Goal: Book appointment/travel/reservation

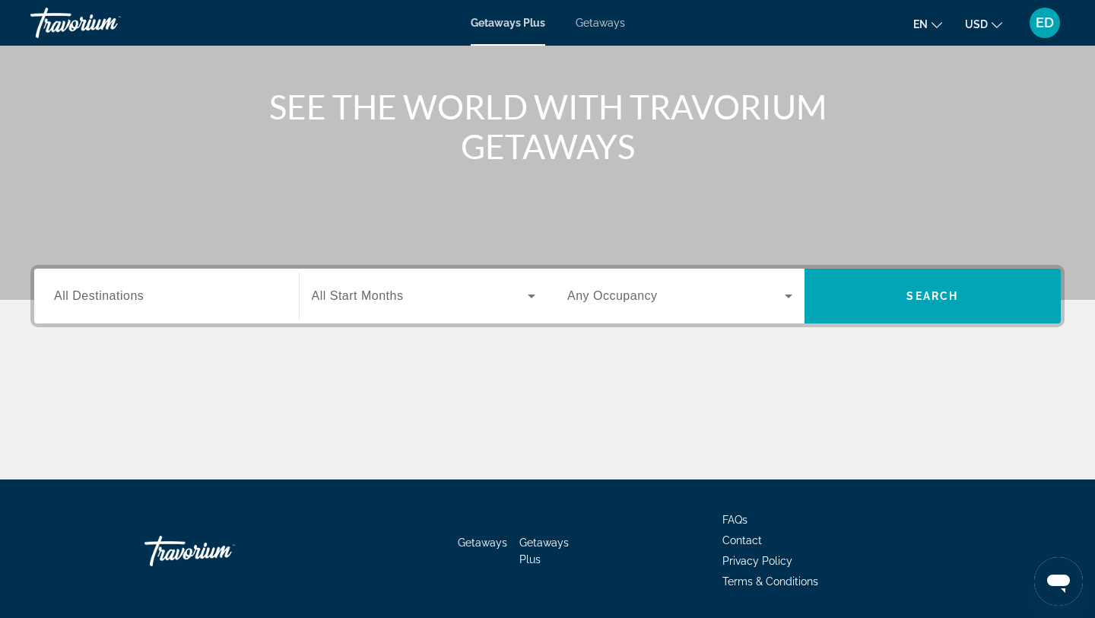
scroll to position [160, 0]
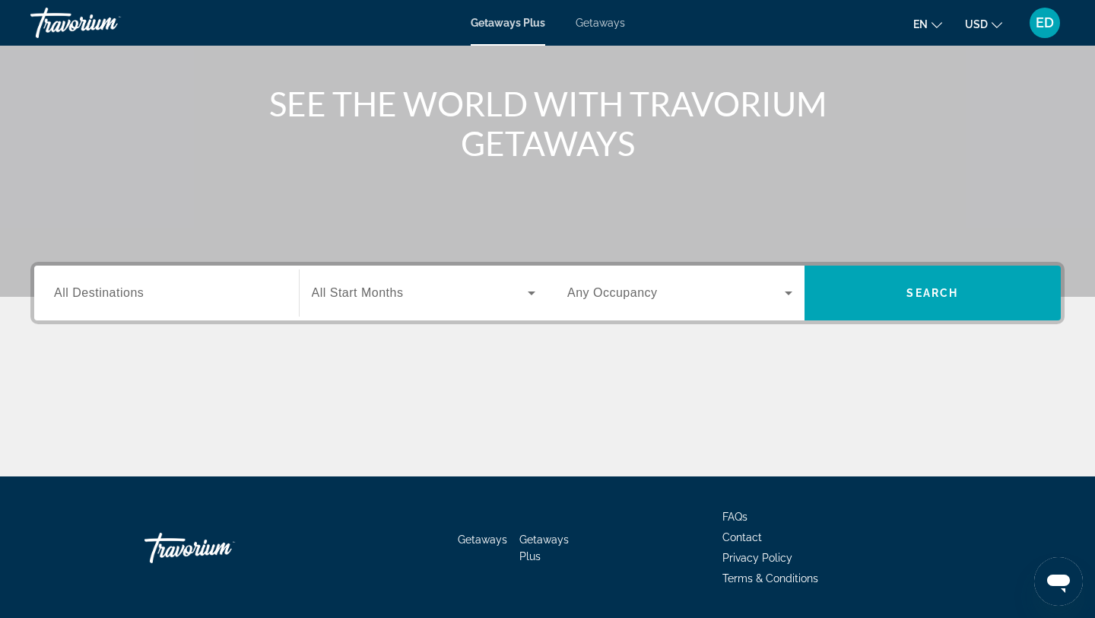
click at [120, 294] on span "All Destinations" at bounding box center [99, 292] width 90 height 13
click at [120, 294] on input "Destination All Destinations" at bounding box center [166, 294] width 225 height 18
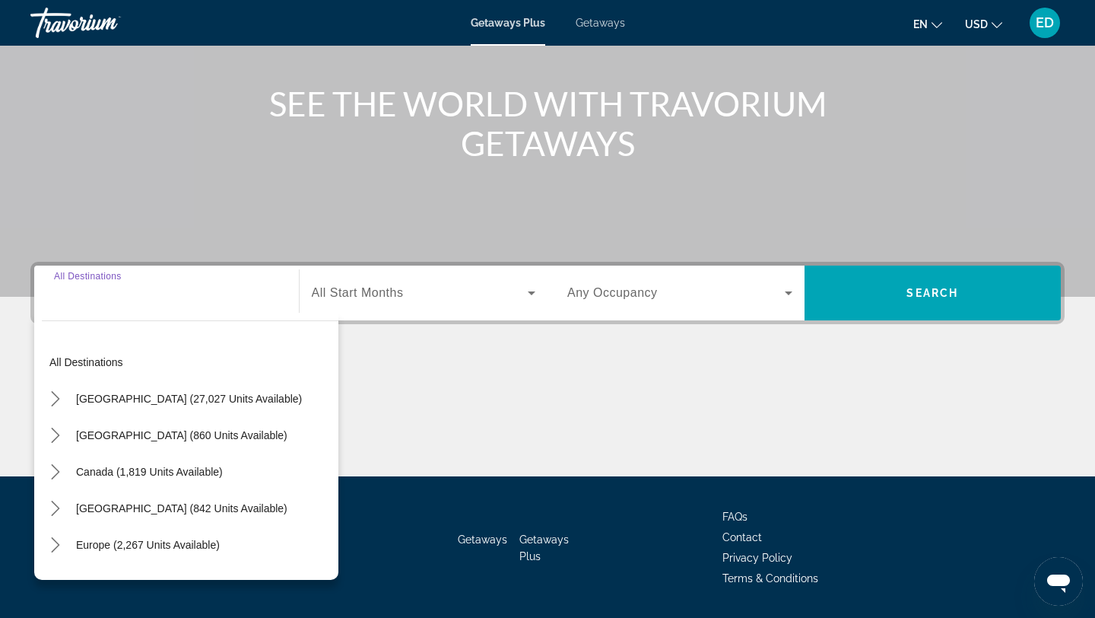
scroll to position [205, 0]
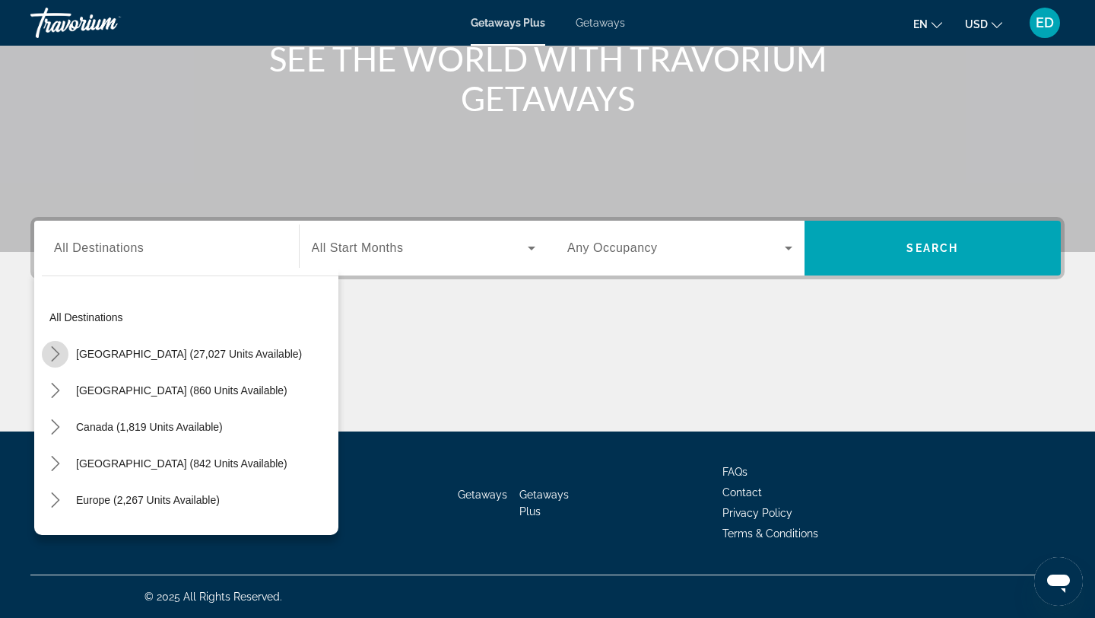
click at [55, 353] on icon "Toggle United States (27,027 units available) submenu" at bounding box center [55, 353] width 15 height 15
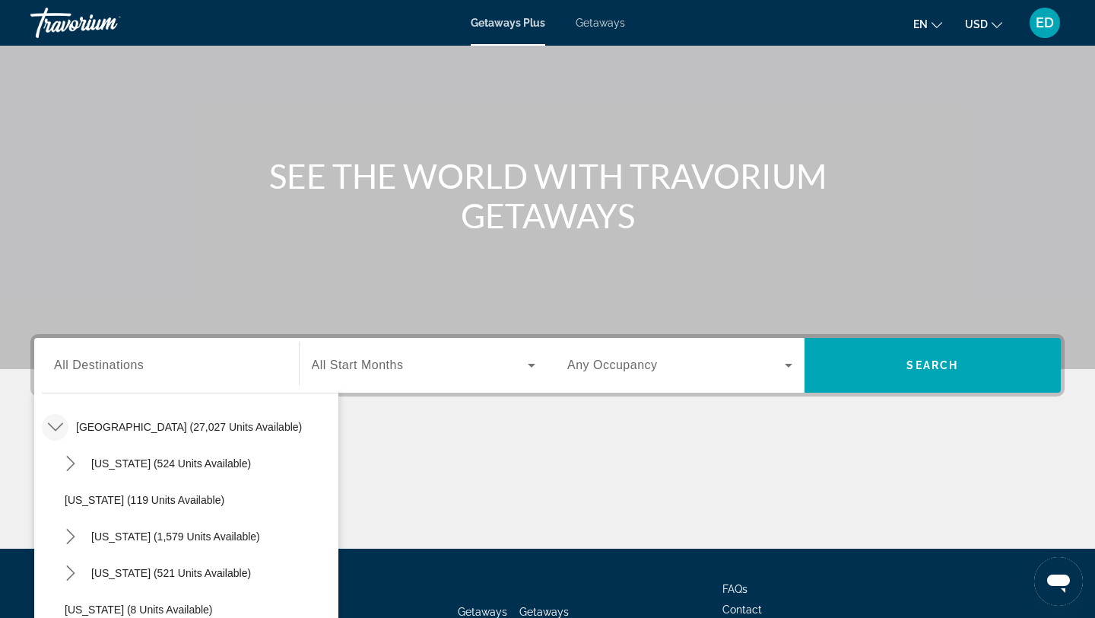
scroll to position [196, 0]
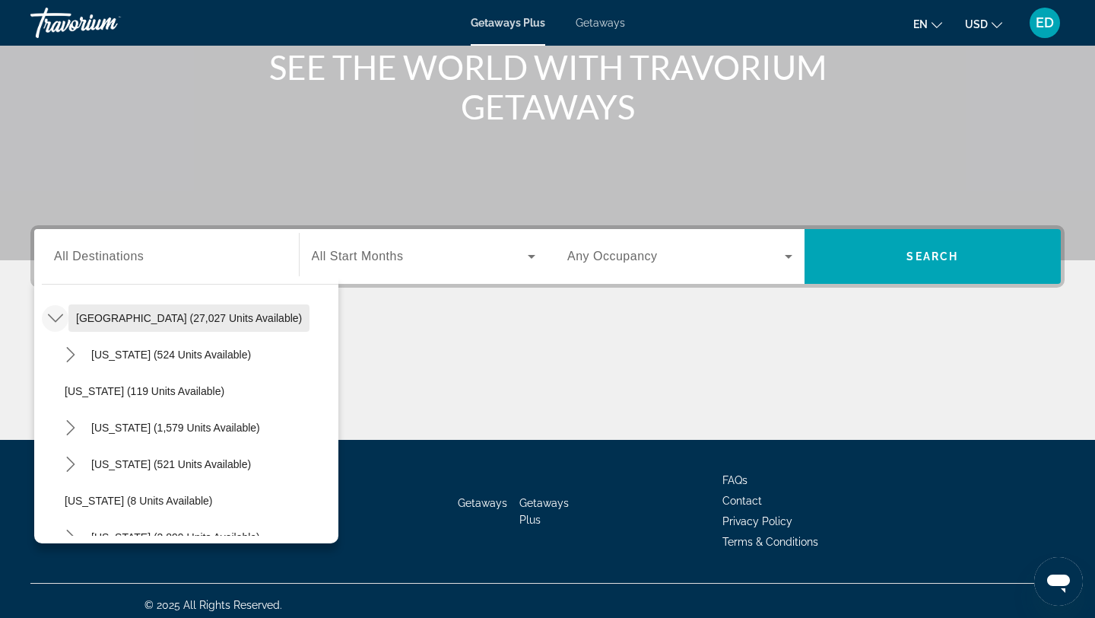
click at [110, 313] on span "[GEOGRAPHIC_DATA] (27,027 units available)" at bounding box center [189, 318] width 226 height 12
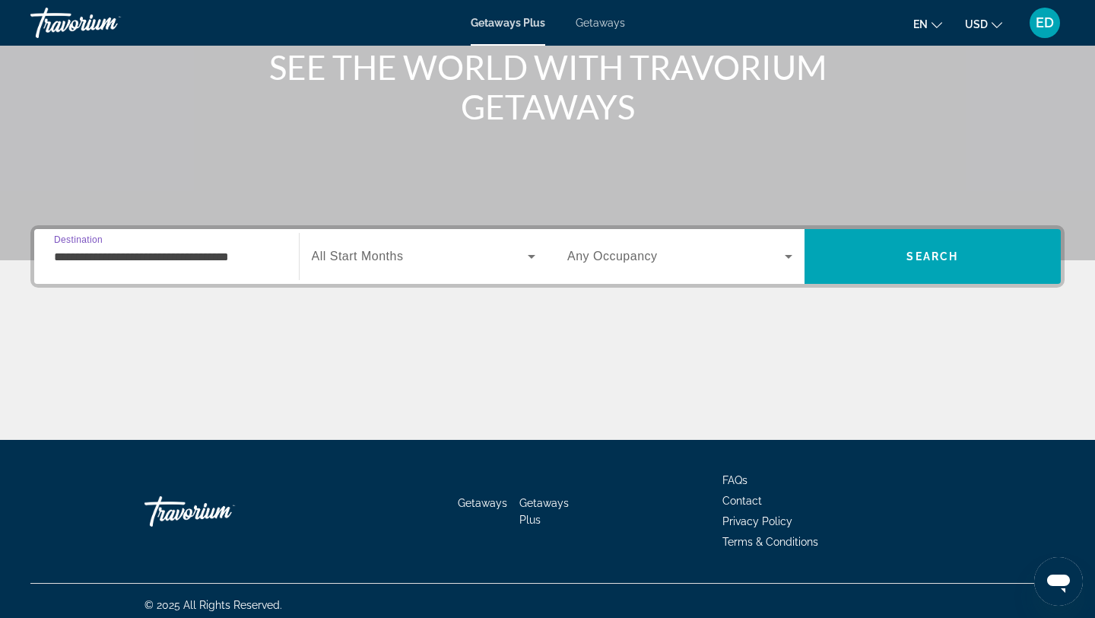
scroll to position [205, 0]
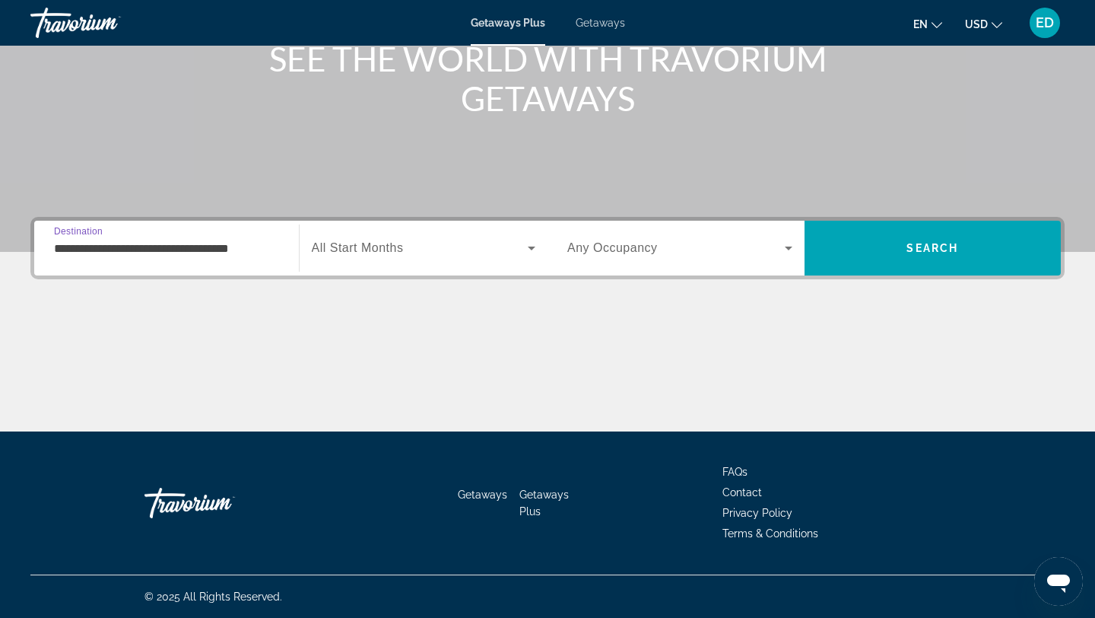
click at [183, 251] on input "**********" at bounding box center [166, 249] width 225 height 18
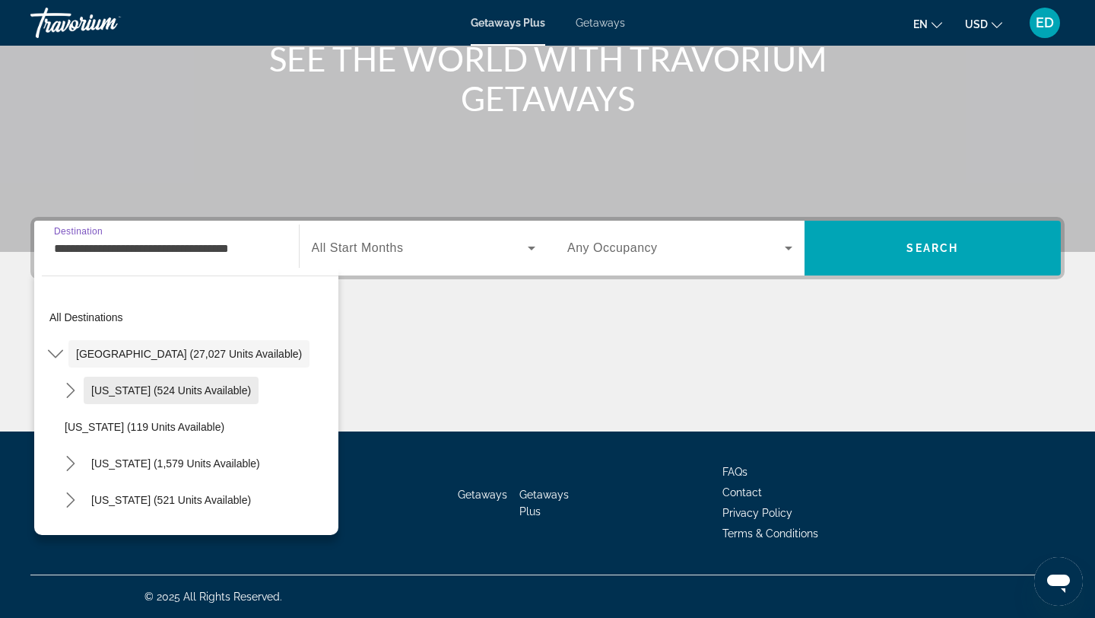
scroll to position [53, 0]
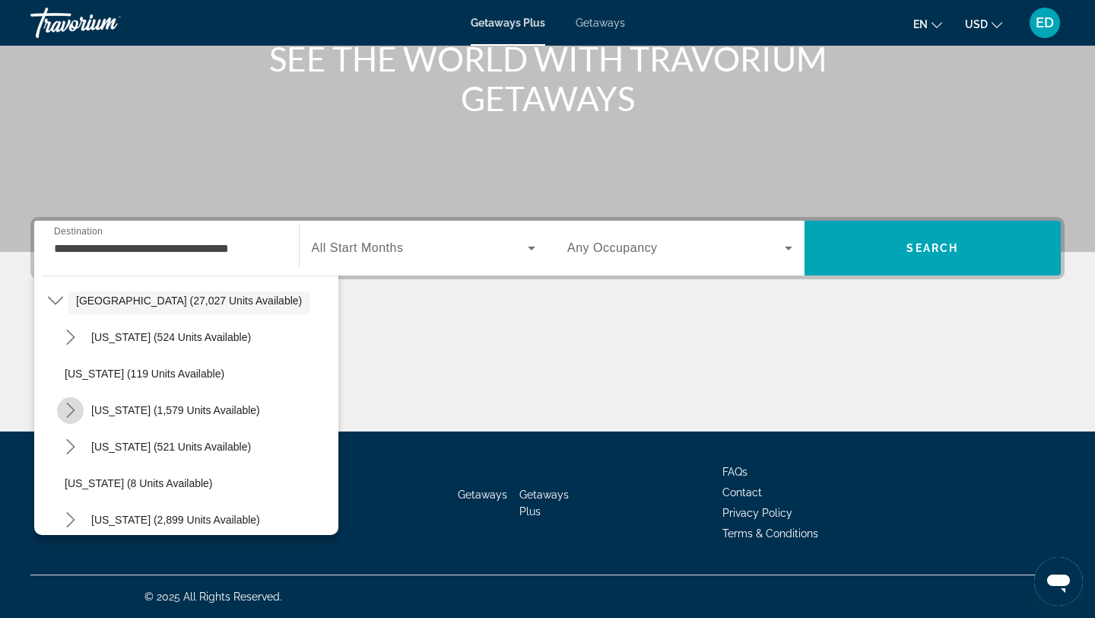
click at [72, 412] on icon "Toggle California (1,579 units available) submenu" at bounding box center [70, 409] width 8 height 15
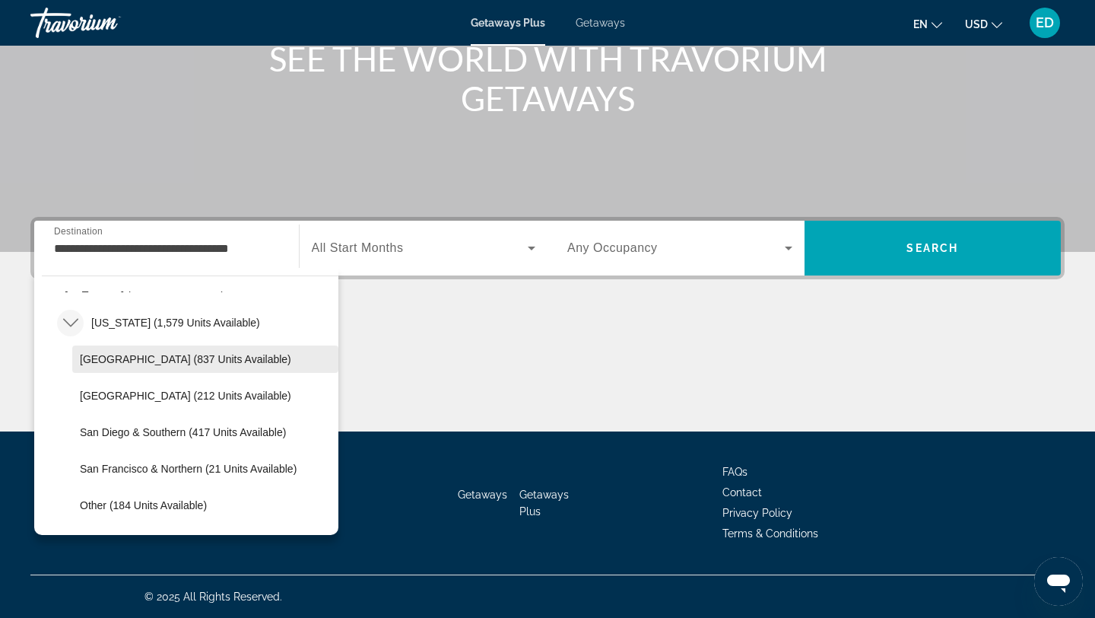
scroll to position [135, 0]
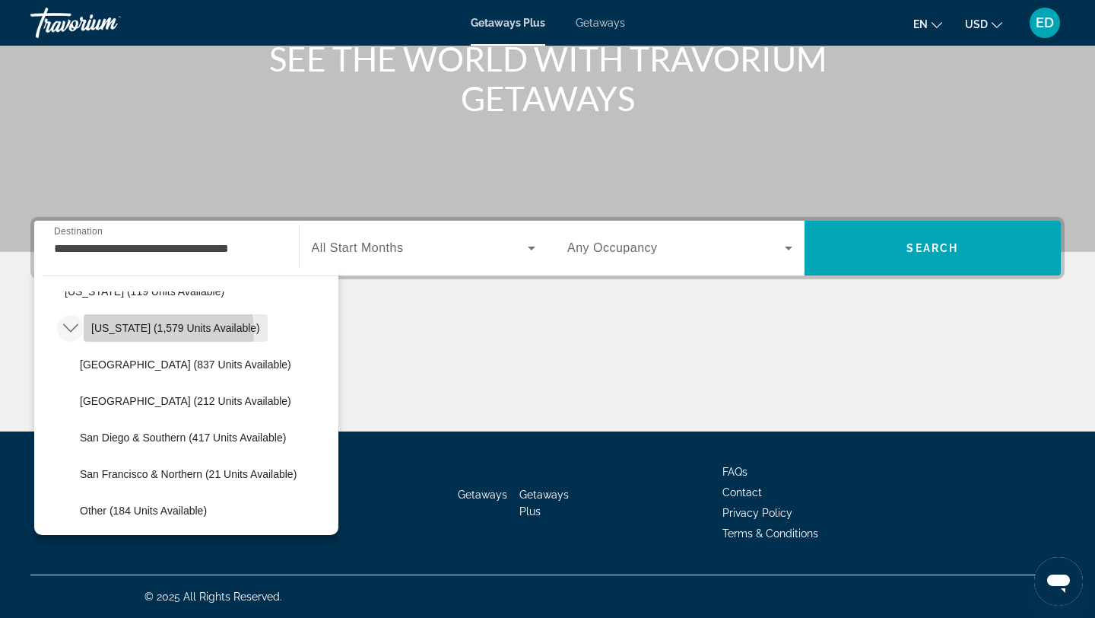
click at [164, 331] on span "[US_STATE] (1,579 units available)" at bounding box center [175, 328] width 169 height 12
type input "**********"
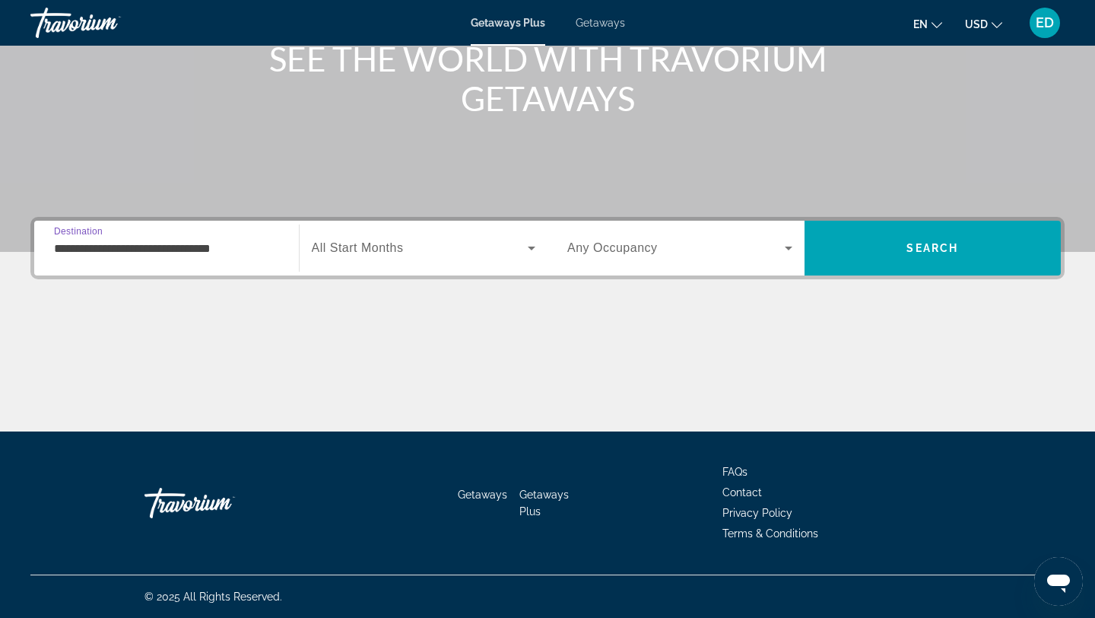
click at [408, 249] on span "Search widget" at bounding box center [420, 248] width 217 height 18
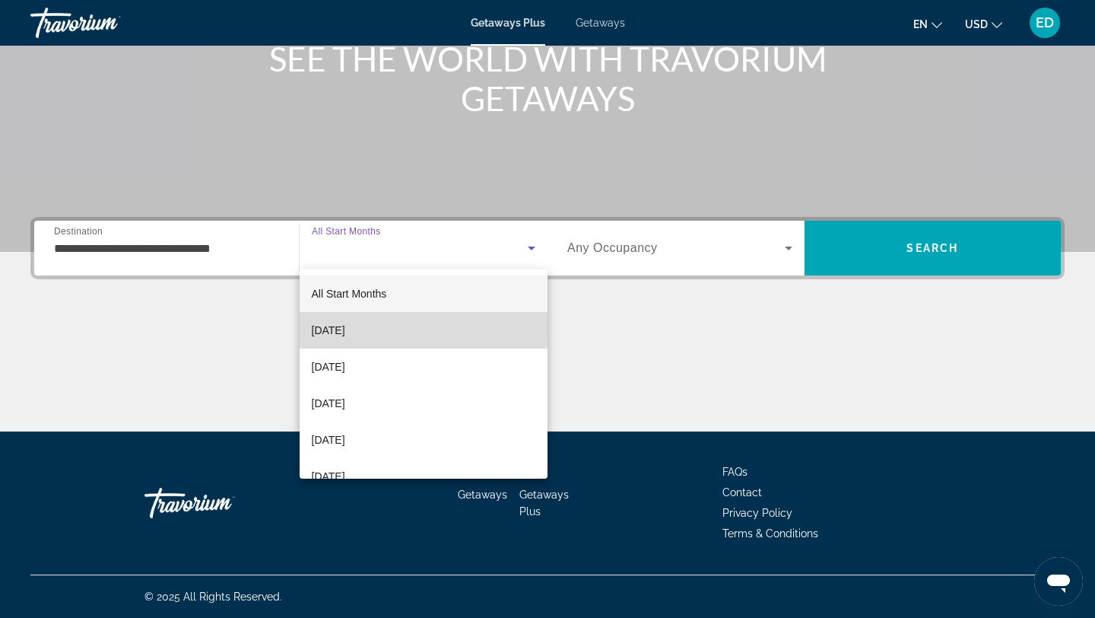
click at [345, 321] on span "[DATE]" at bounding box center [328, 330] width 33 height 18
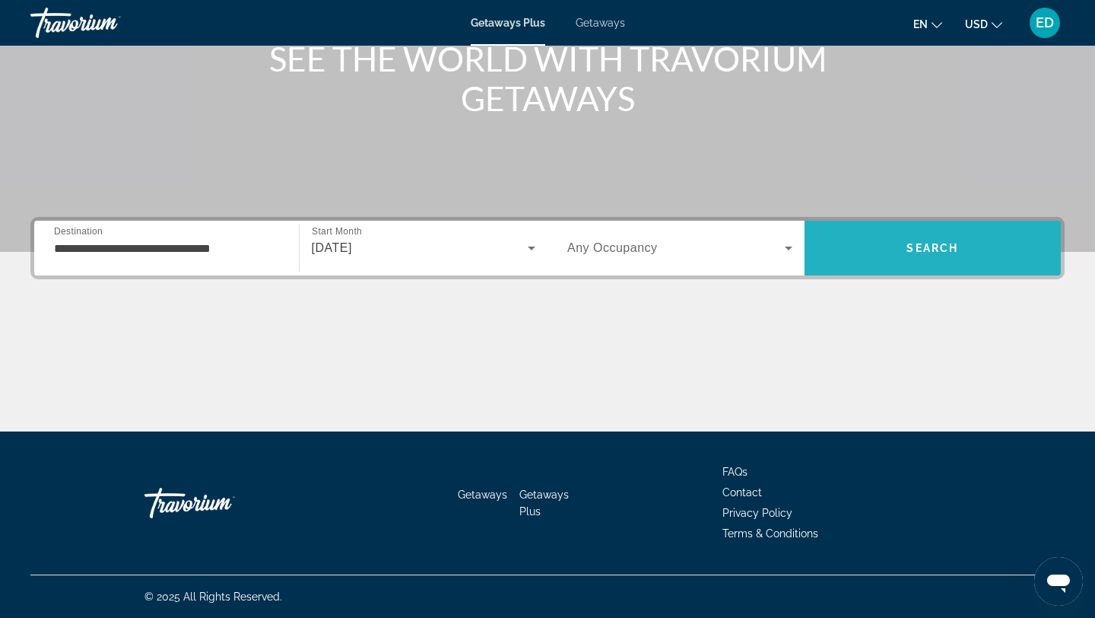
click at [912, 253] on span "Search" at bounding box center [933, 248] width 52 height 12
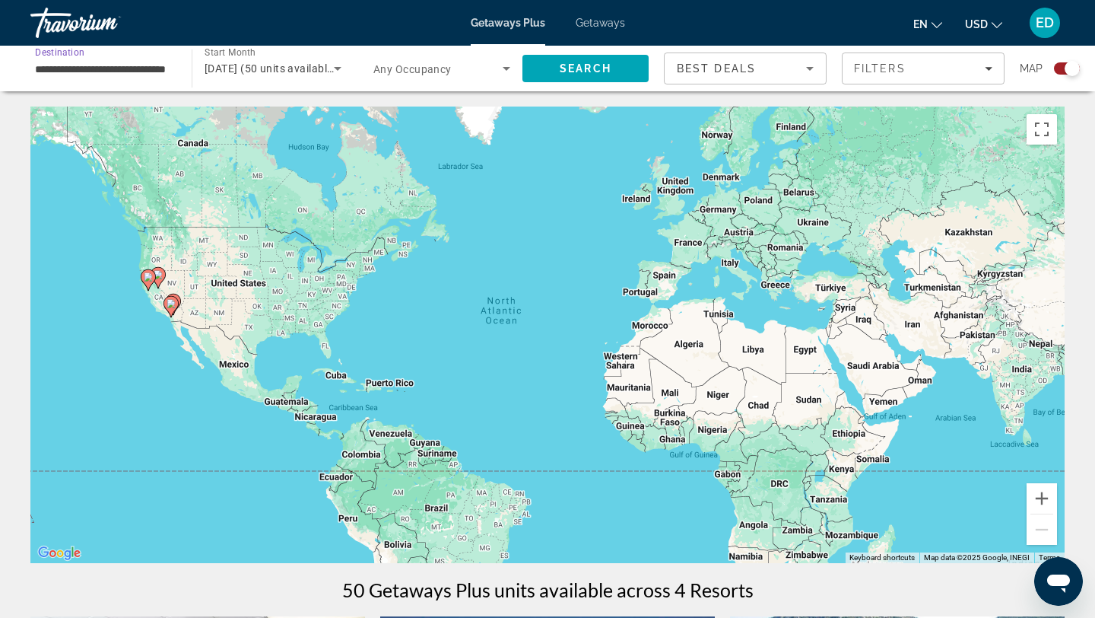
click at [139, 71] on input "**********" at bounding box center [103, 69] width 137 height 18
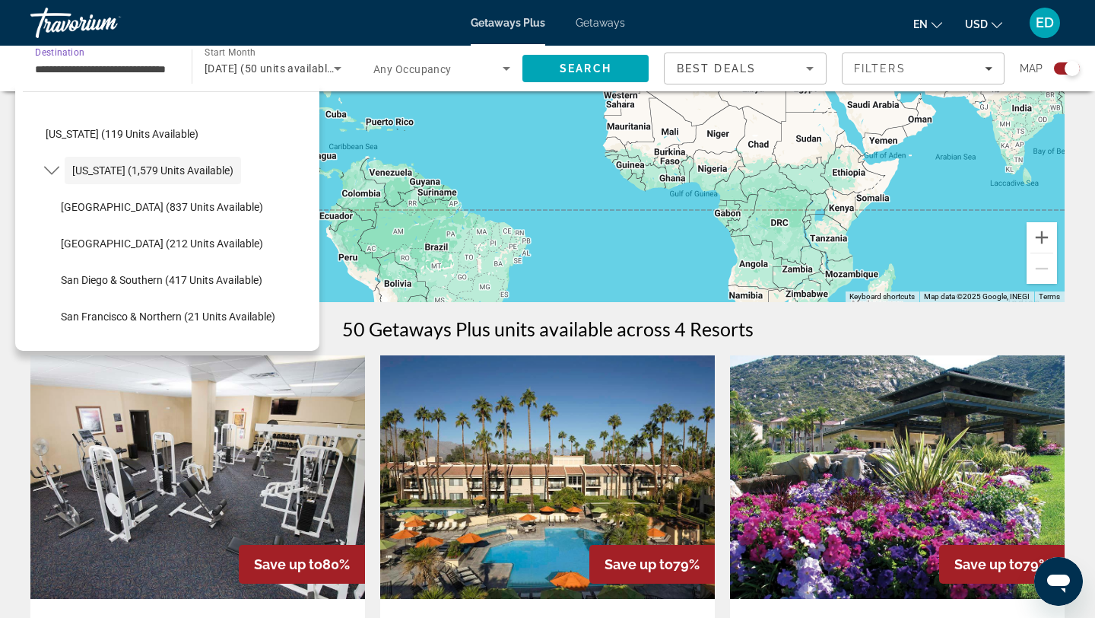
scroll to position [415, 0]
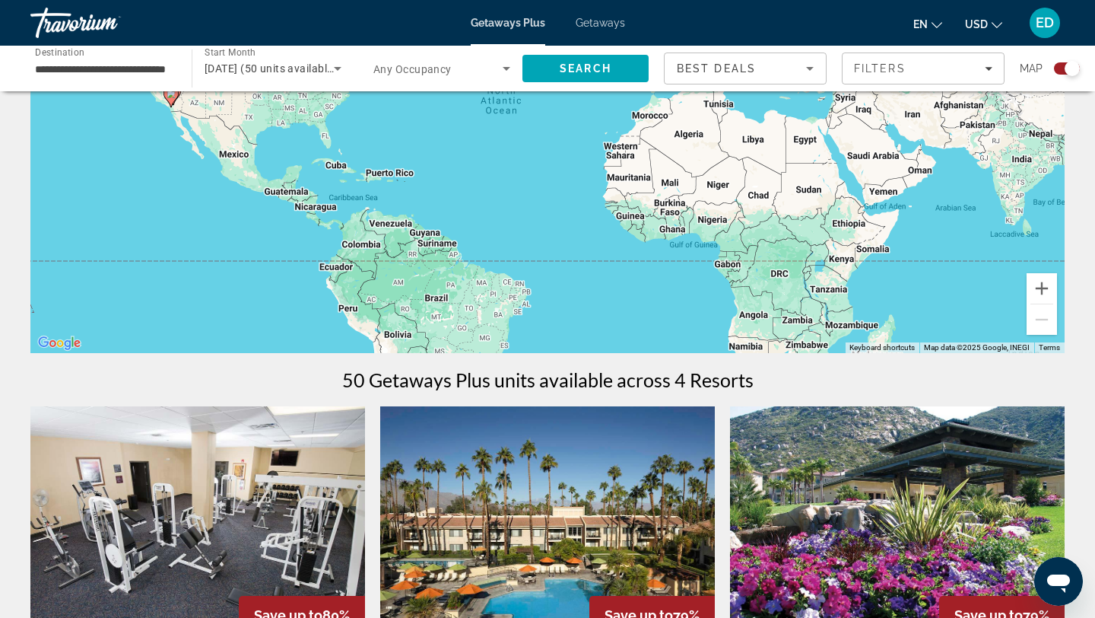
scroll to position [373, 0]
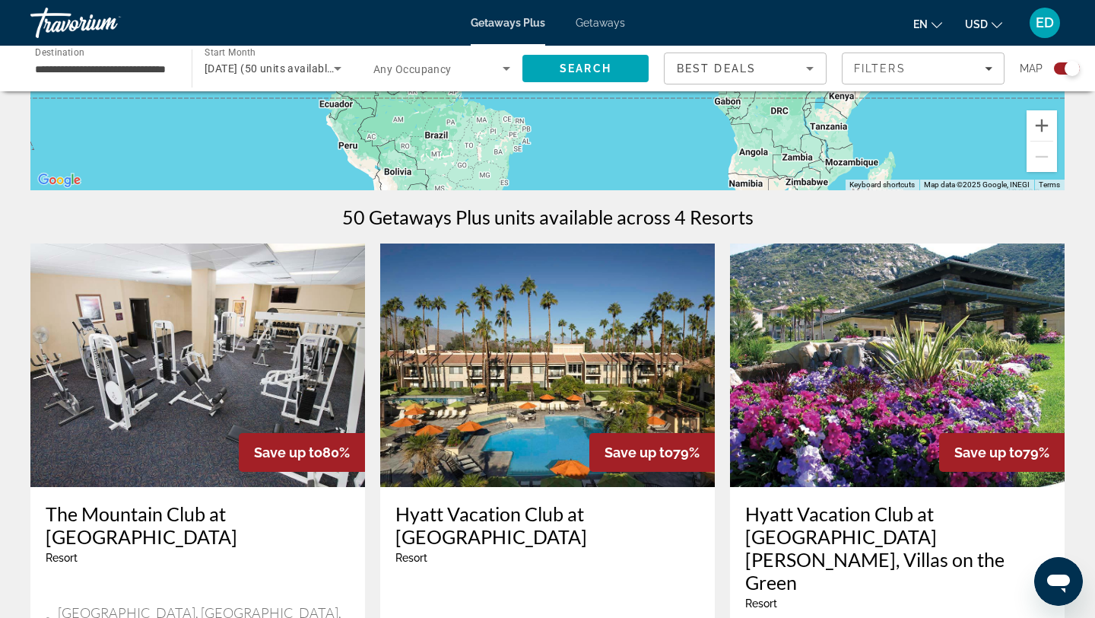
click at [908, 42] on div "Getaways Plus Getaways en English Español Français Italiano Português русский U…" at bounding box center [547, 23] width 1095 height 40
click at [806, 212] on div "50 Getaways Plus units available across 4 Resorts" at bounding box center [547, 216] width 1035 height 23
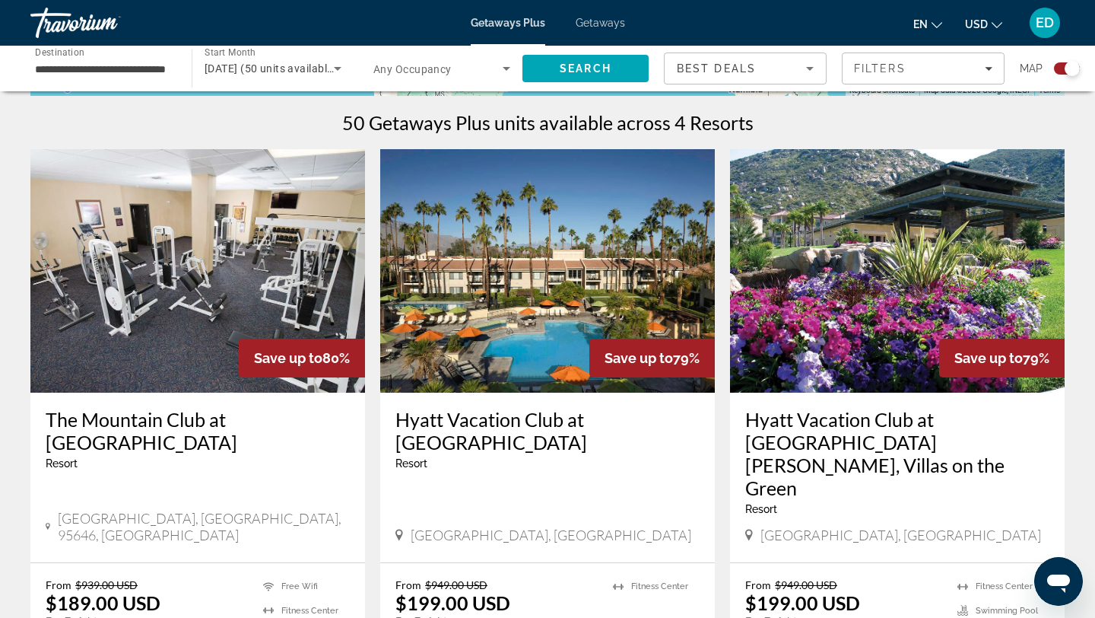
scroll to position [469, 0]
